Goal: Find contact information: Find contact information

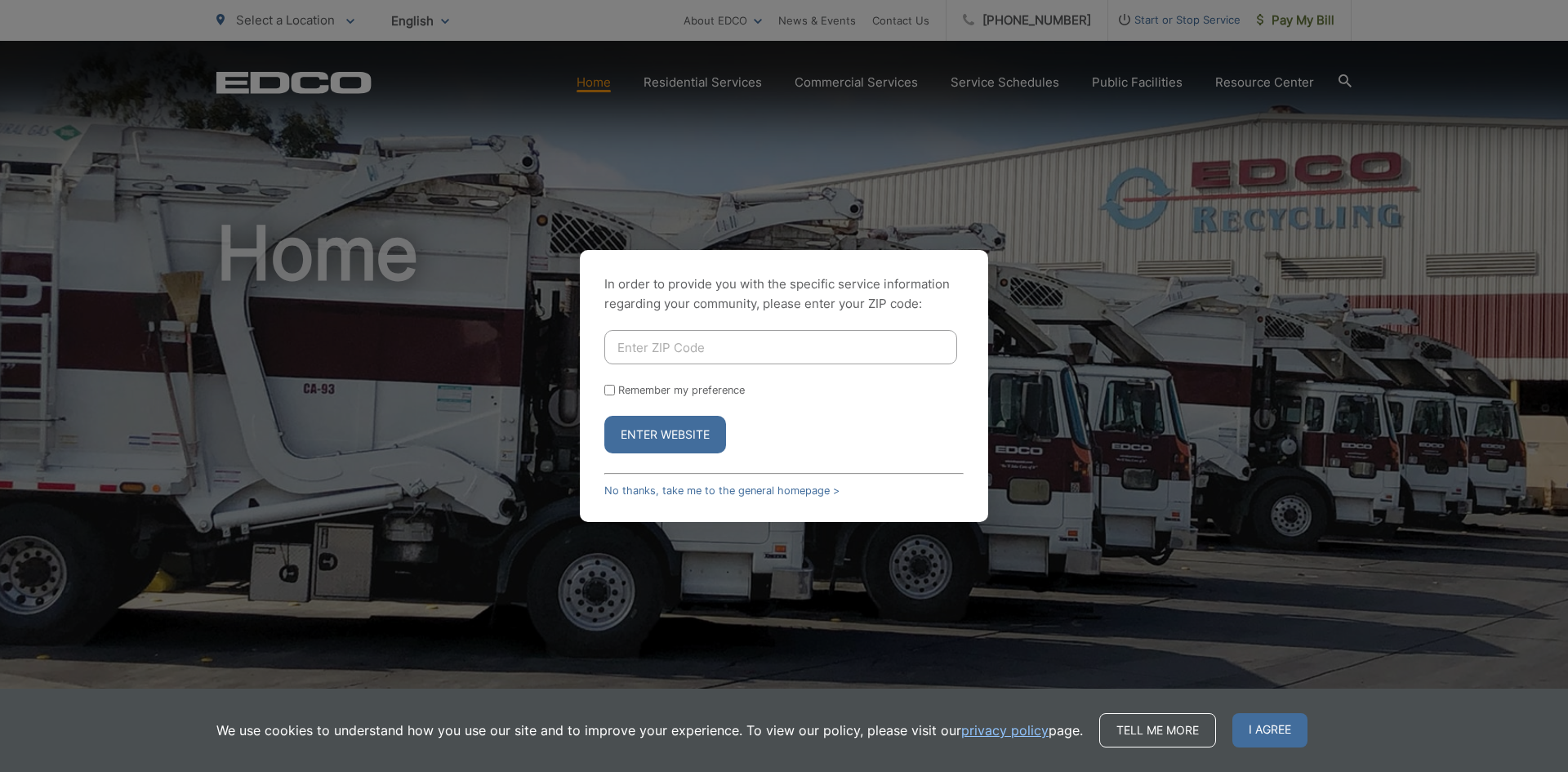
click at [694, 356] on input "Enter ZIP Code" at bounding box center [780, 347] width 352 height 34
type input "91942"
click at [682, 392] on label "Remember my preference" at bounding box center [681, 391] width 127 height 13
click at [615, 392] on input "Remember my preference" at bounding box center [610, 391] width 11 height 11
checkbox input "true"
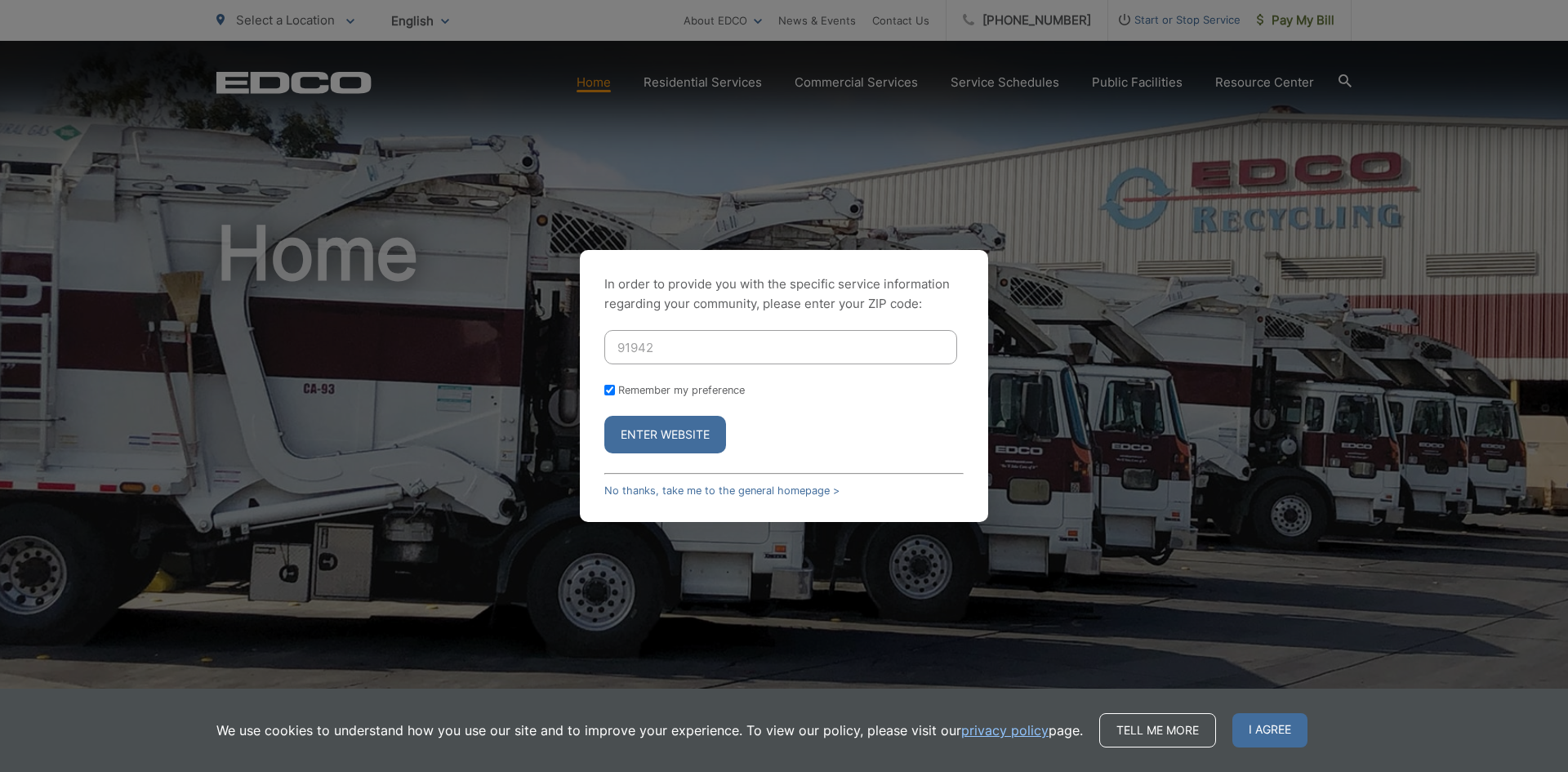
click at [682, 420] on button "Enter Website" at bounding box center [665, 434] width 121 height 37
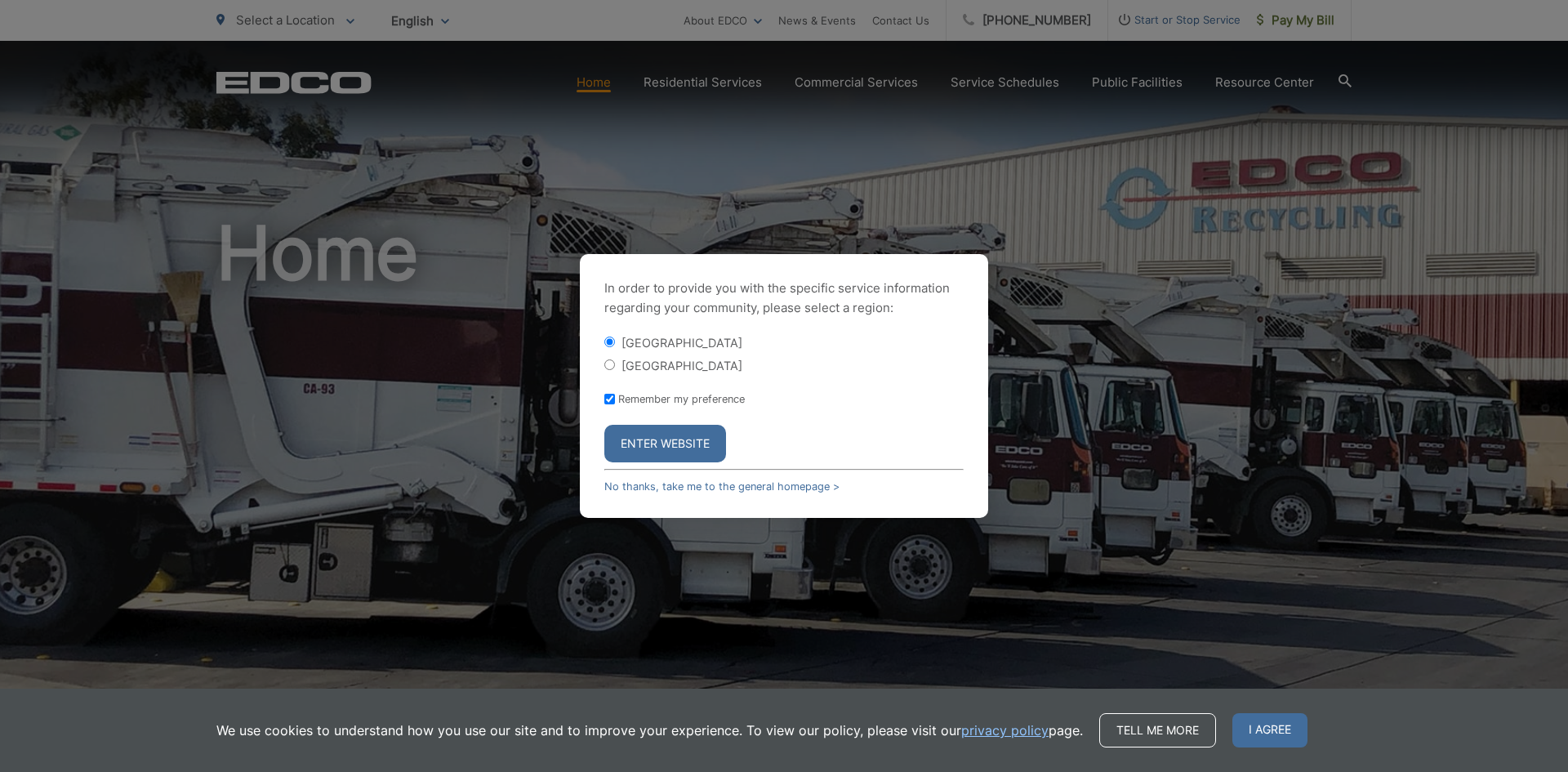
click at [683, 439] on button "Enter Website" at bounding box center [665, 443] width 121 height 37
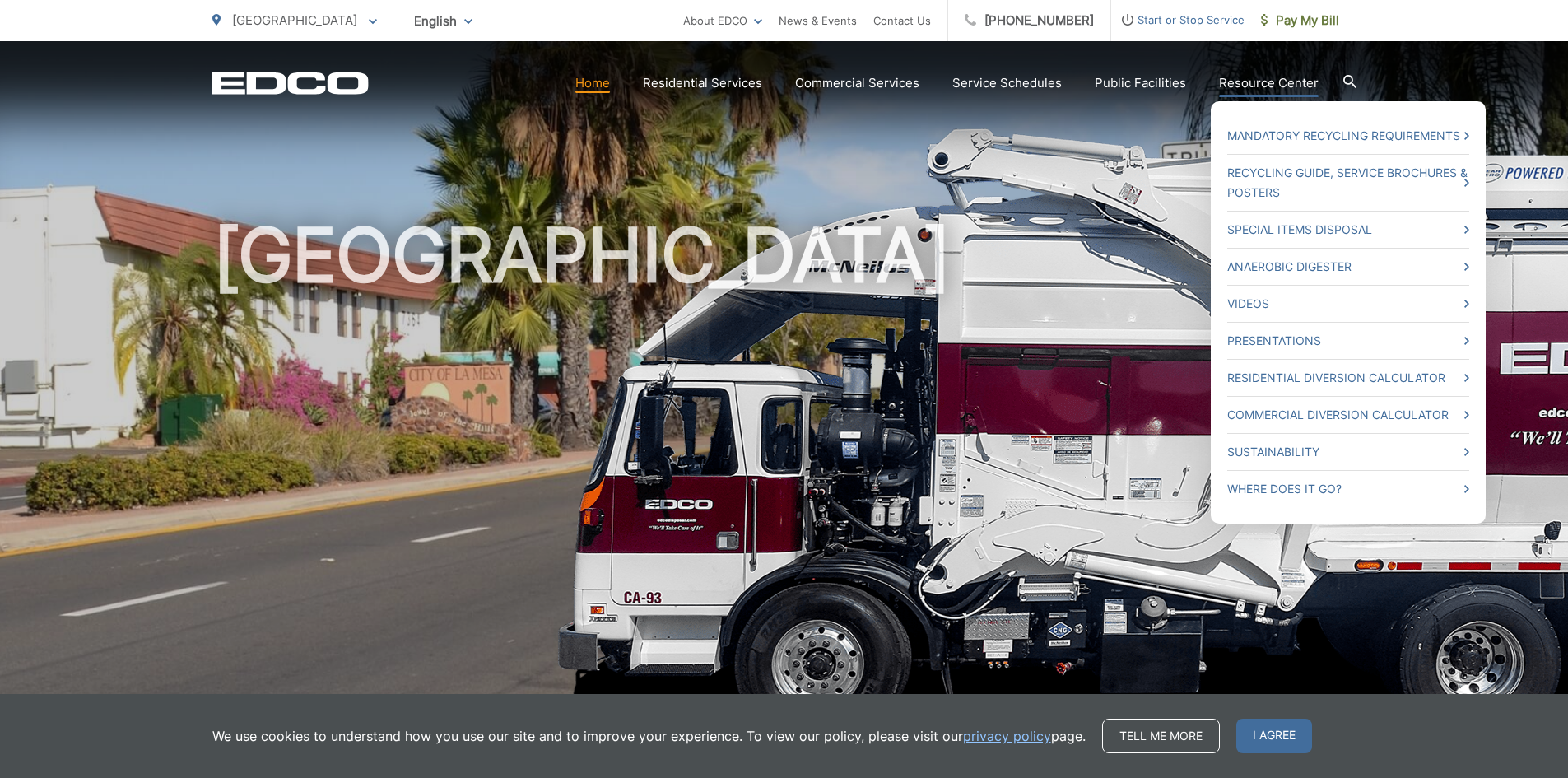
click at [1247, 88] on link "Resource Center" at bounding box center [1268, 83] width 100 height 20
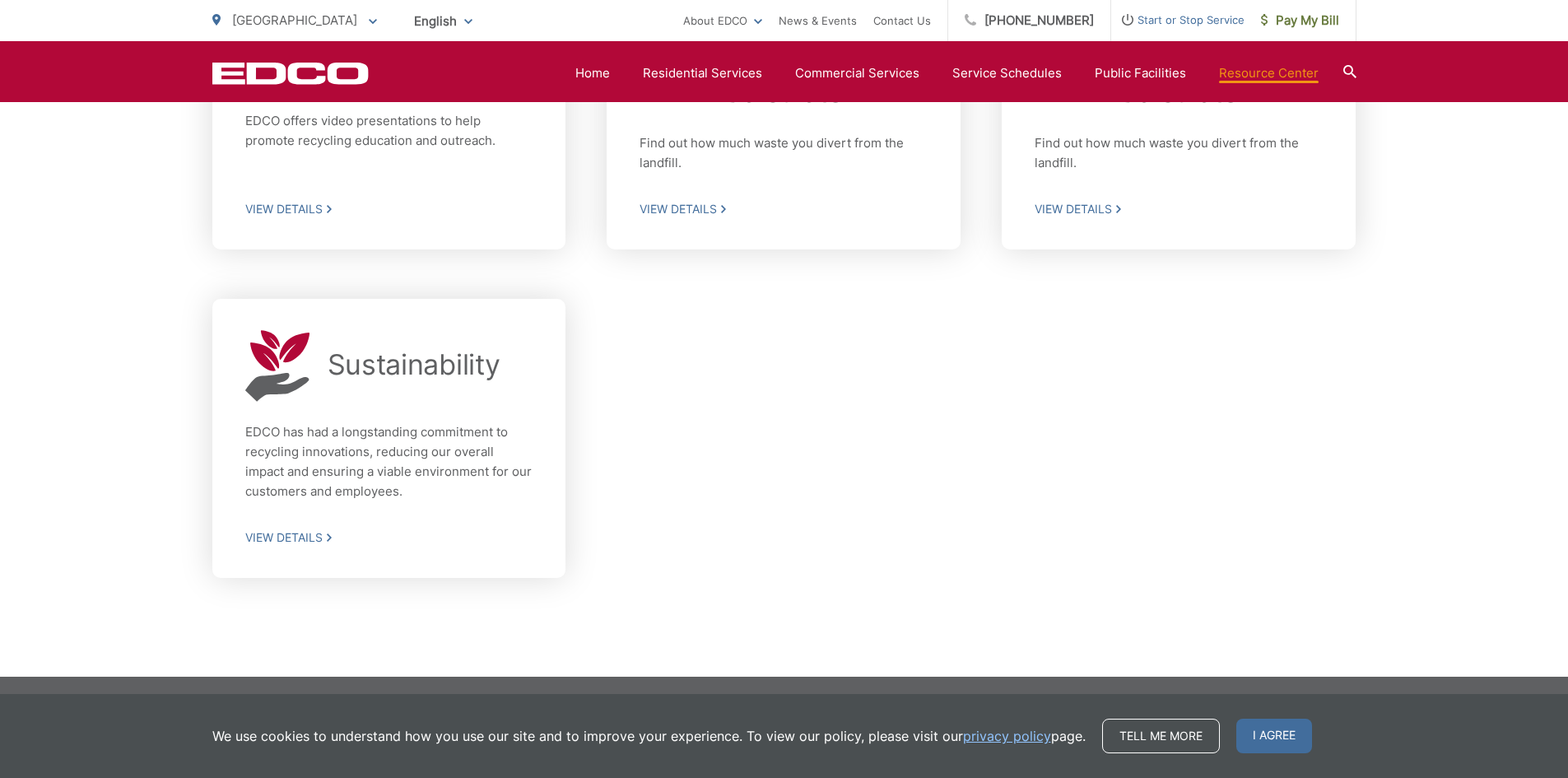
scroll to position [1275, 0]
click at [331, 28] on ul "La Mesa City To change your zip code, enter it below and press change. Change T…" at bounding box center [448, 20] width 471 height 41
click at [369, 21] on icon at bounding box center [373, 21] width 8 height 5
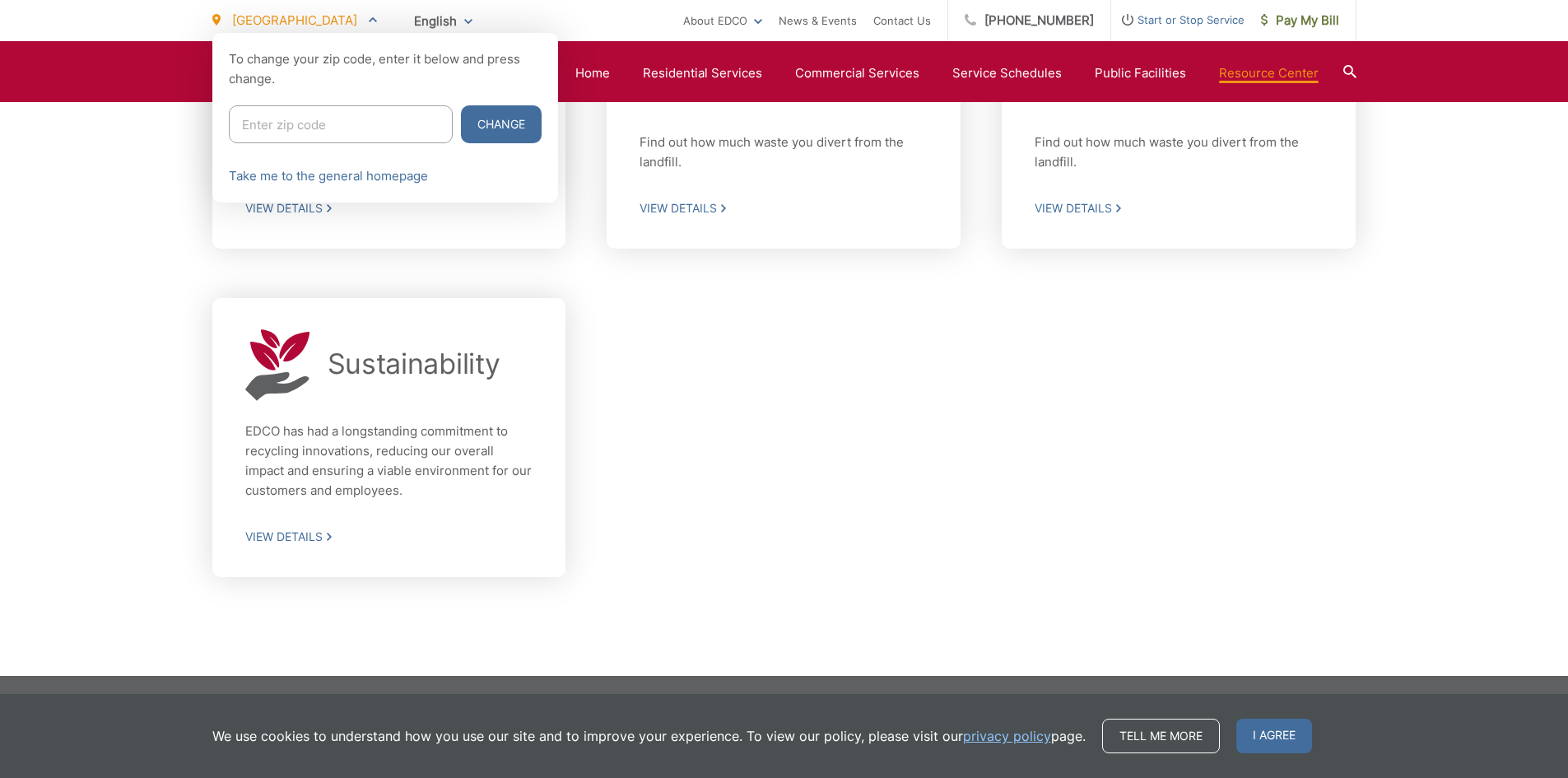
click at [369, 21] on icon at bounding box center [373, 19] width 8 height 5
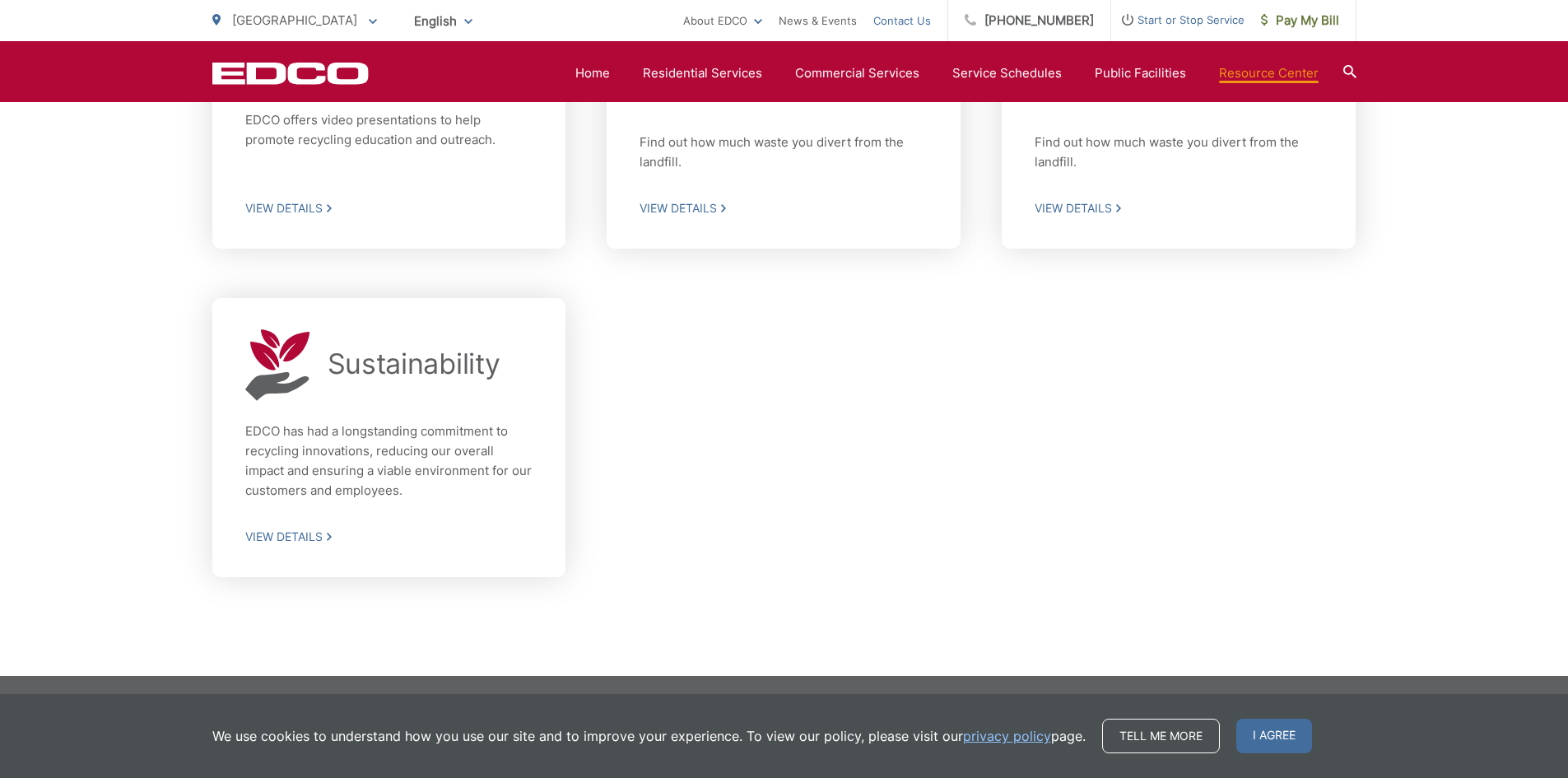
click at [923, 23] on link "Contact Us" at bounding box center [902, 21] width 58 height 20
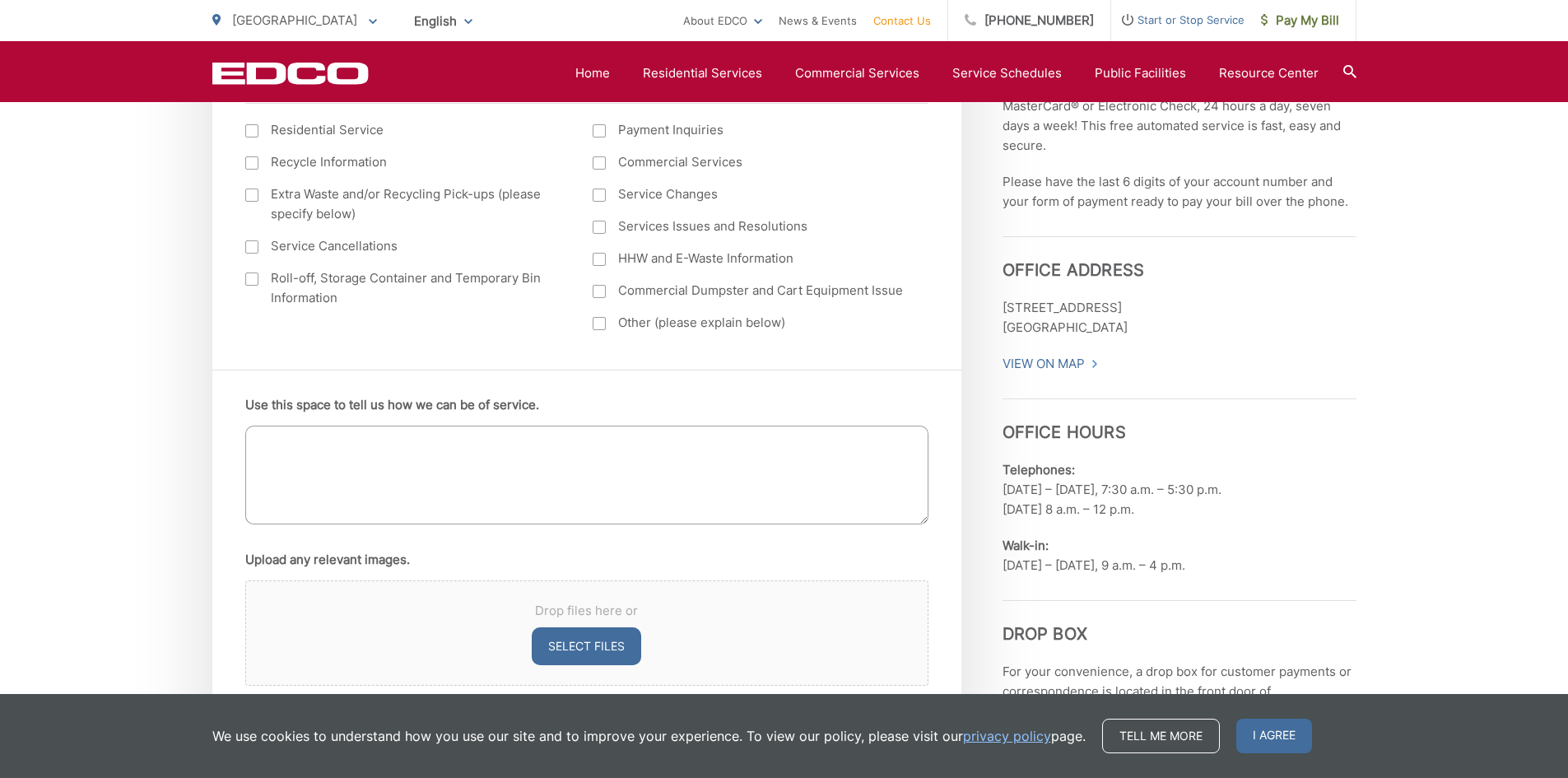
scroll to position [824, 0]
